Goal: Information Seeking & Learning: Check status

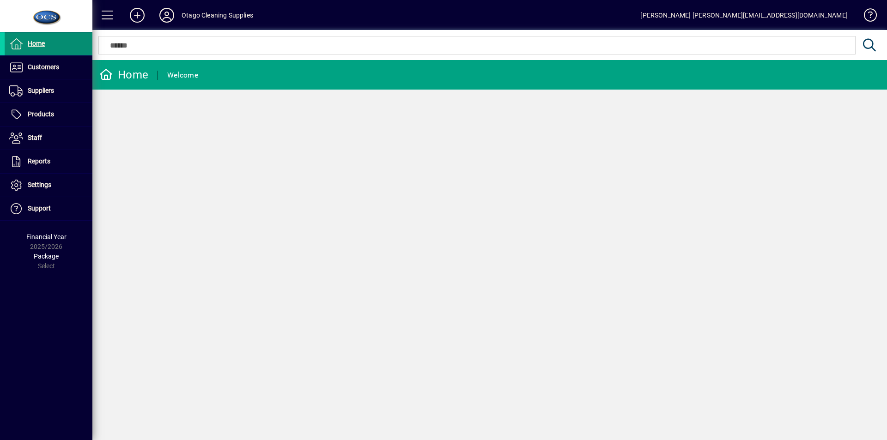
click at [36, 42] on span "Home" at bounding box center [36, 43] width 17 height 7
click at [35, 63] on span "Customers" at bounding box center [43, 66] width 31 height 7
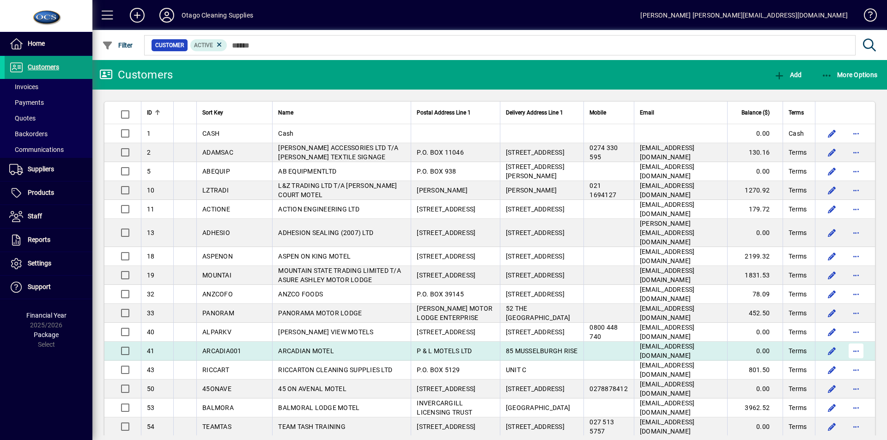
click at [849, 342] on span "button" at bounding box center [856, 351] width 22 height 22
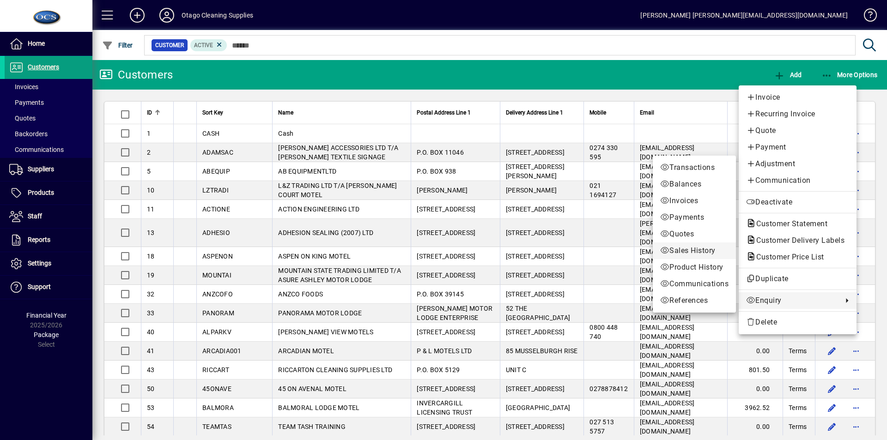
click at [684, 251] on span "Sales History" at bounding box center [694, 250] width 68 height 11
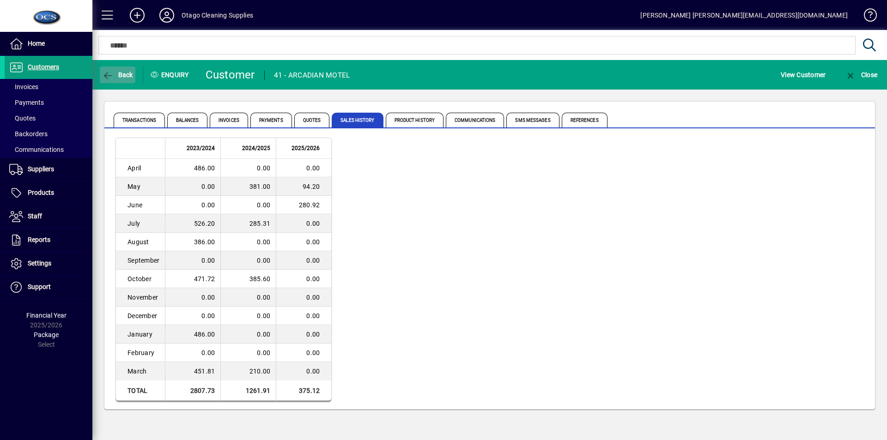
click at [122, 74] on span "Back" at bounding box center [117, 74] width 31 height 7
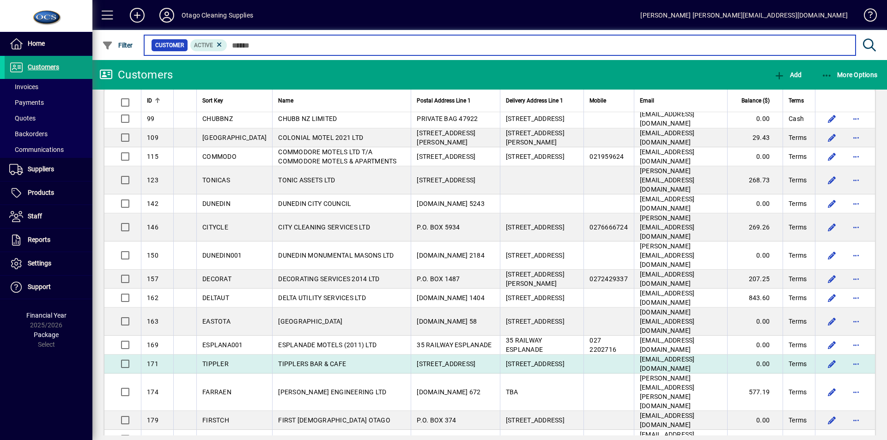
scroll to position [508, 0]
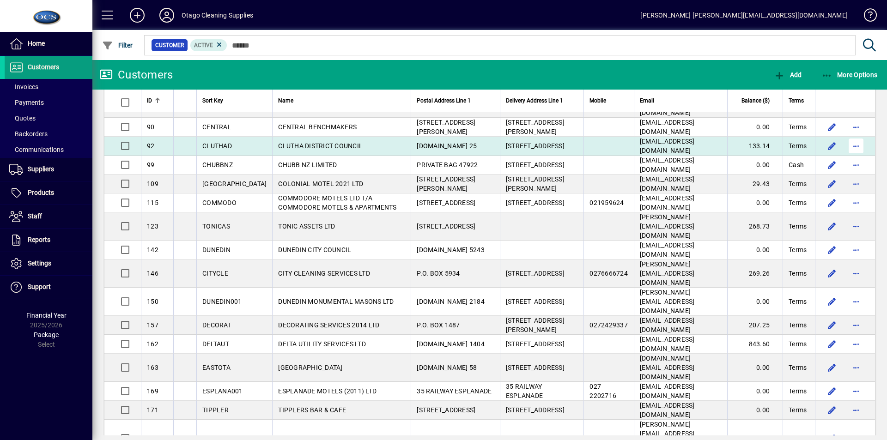
click at [847, 136] on span "button" at bounding box center [856, 146] width 22 height 22
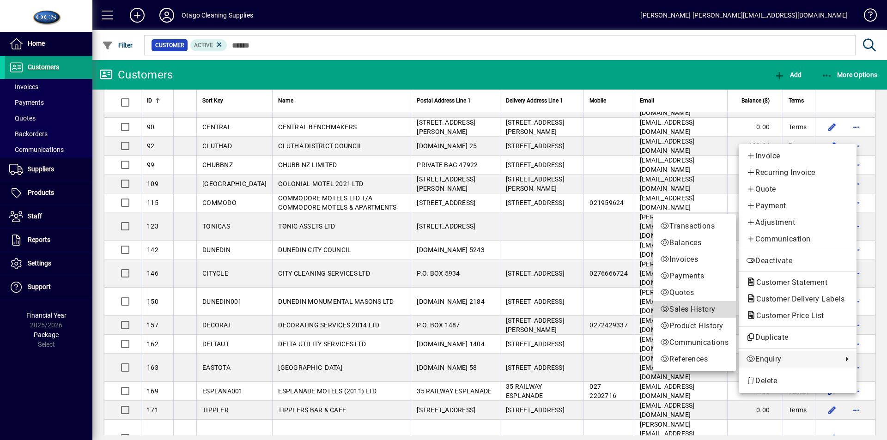
click at [675, 309] on span "Sales History" at bounding box center [694, 309] width 68 height 11
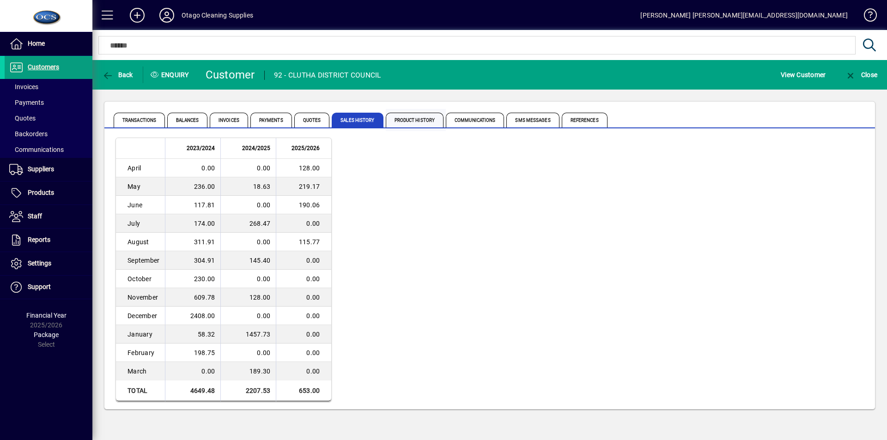
click at [412, 121] on span "Product History" at bounding box center [415, 120] width 58 height 15
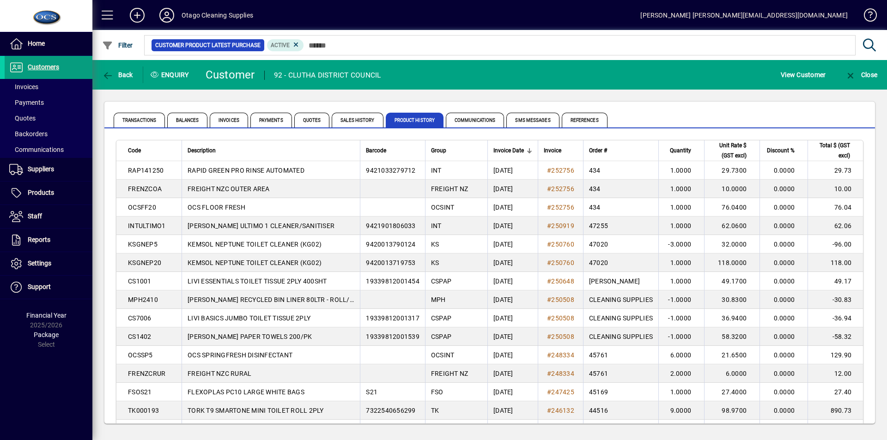
click at [508, 170] on td "[DATE]" at bounding box center [512, 170] width 50 height 18
click at [147, 119] on span "Transactions" at bounding box center [139, 120] width 51 height 15
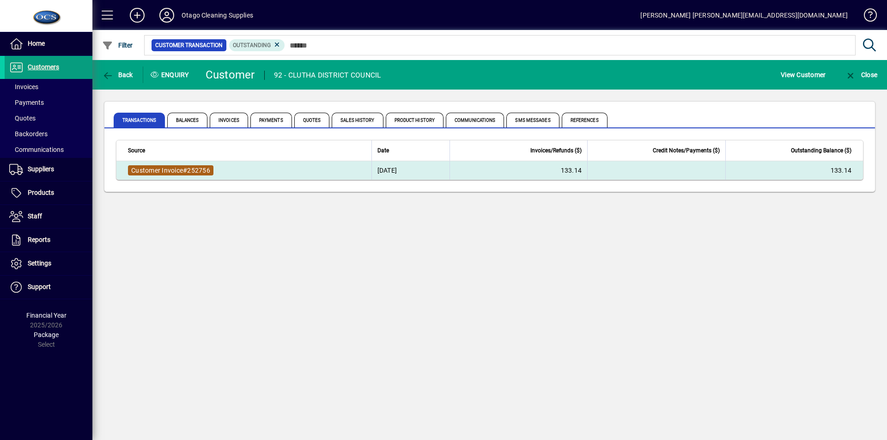
click at [209, 168] on span "252756" at bounding box center [198, 170] width 23 height 7
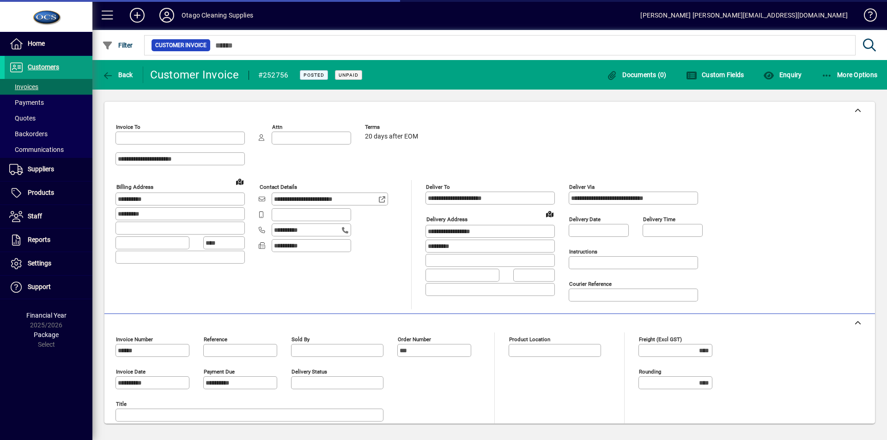
type input "**********"
type input "*******"
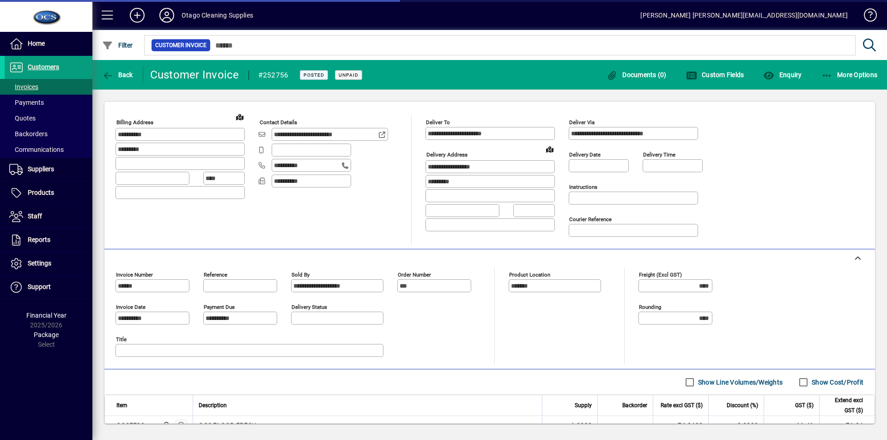
scroll to position [165, 0]
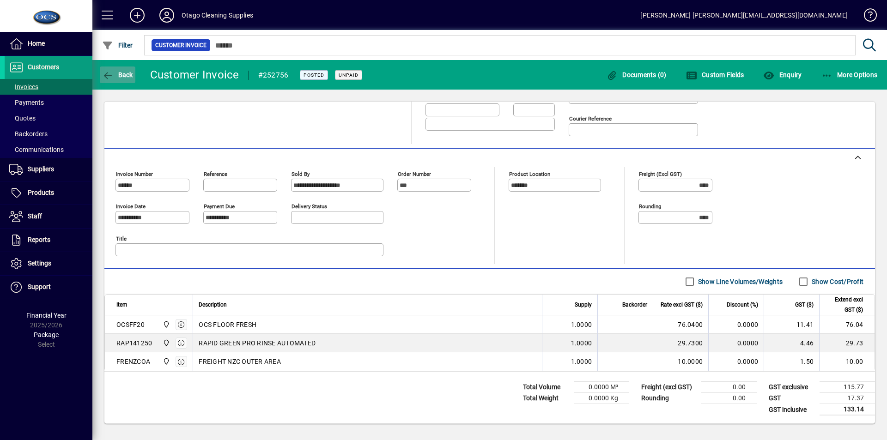
click at [125, 74] on span "Back" at bounding box center [117, 74] width 31 height 7
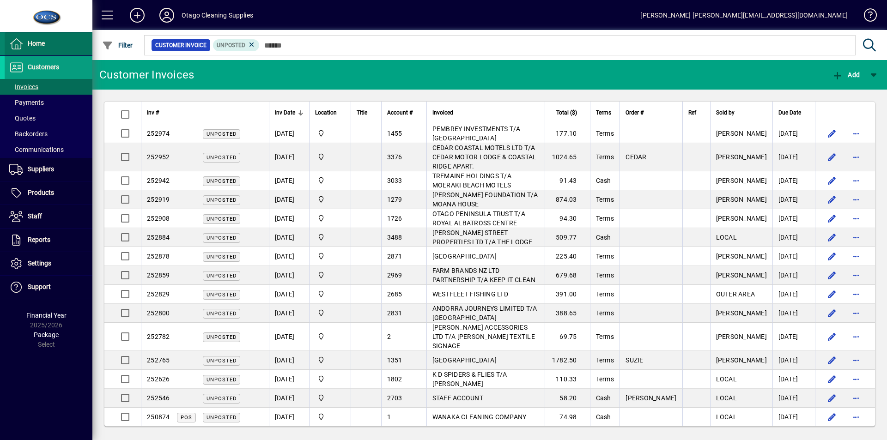
click at [29, 42] on span "Home" at bounding box center [36, 43] width 17 height 7
